Goal: Task Accomplishment & Management: Use online tool/utility

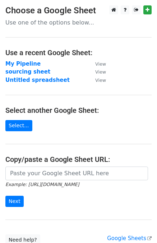
click at [50, 173] on input "url" at bounding box center [76, 173] width 143 height 14
type input "https://docs.google.com/spreadsheets/d/1U_mQk6aSlQtYKjJl1zyBDHA5CHALlrQZ76MJY6o…"
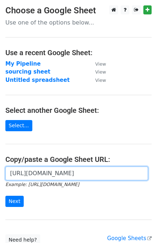
scroll to position [0, 0]
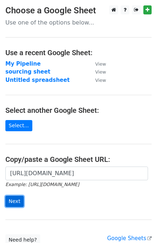
click at [12, 205] on input "Next" at bounding box center [14, 200] width 18 height 11
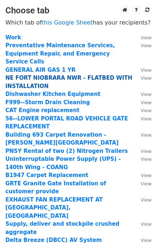
click at [63, 75] on strong "NE FORT NIOBRARA NWR - FLATBED WITH INSTALLATION" at bounding box center [68, 82] width 127 height 15
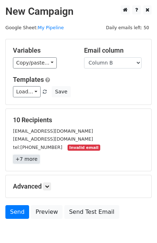
click at [28, 161] on link "+7 more" at bounding box center [26, 158] width 27 height 9
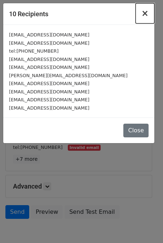
click at [147, 15] on span "×" at bounding box center [144, 13] width 7 height 10
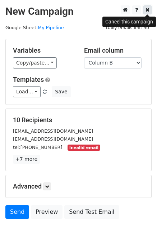
click at [148, 12] on icon at bounding box center [148, 9] width 4 height 5
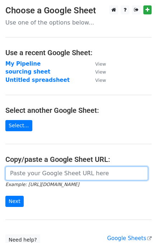
click at [56, 173] on input "url" at bounding box center [76, 173] width 143 height 14
paste input "https://docs.google.com/spreadsheets/d/1U_mQk6aSlQtYKjJl1zyBDHA5CHALlrQZ76MJY6o…"
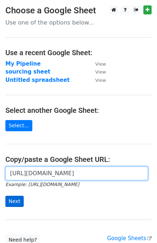
type input "[URL][DOMAIN_NAME]"
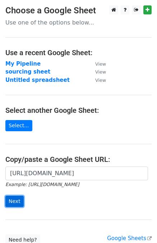
click at [15, 201] on input "Next" at bounding box center [14, 200] width 18 height 11
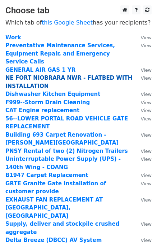
click at [75, 75] on strong "NE FORT NIOBRARA NWR - FLATBED WITH INSTALLATION" at bounding box center [68, 82] width 127 height 15
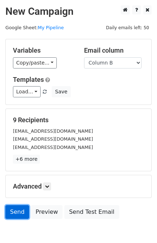
click at [13, 210] on link "Send" at bounding box center [17, 212] width 24 height 14
